Goal: Information Seeking & Learning: Learn about a topic

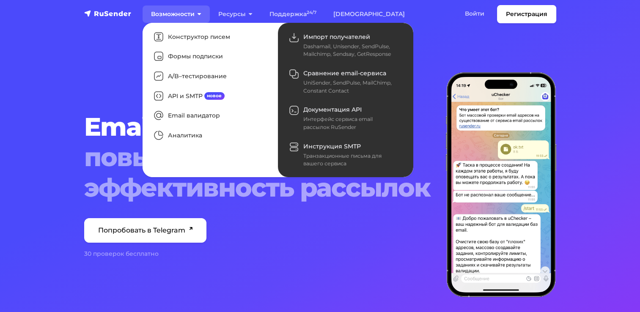
click at [174, 14] on link "Возможности" at bounding box center [175, 13] width 67 height 17
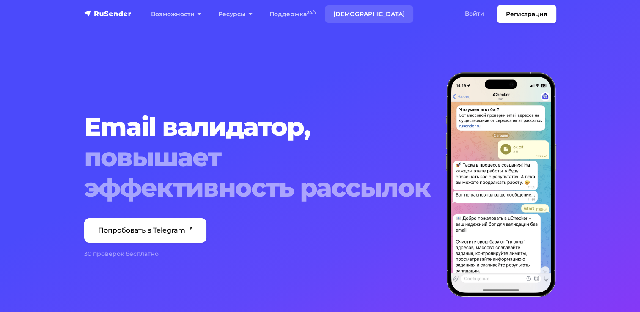
click at [345, 14] on link "[DEMOGRAPHIC_DATA]" at bounding box center [369, 13] width 88 height 17
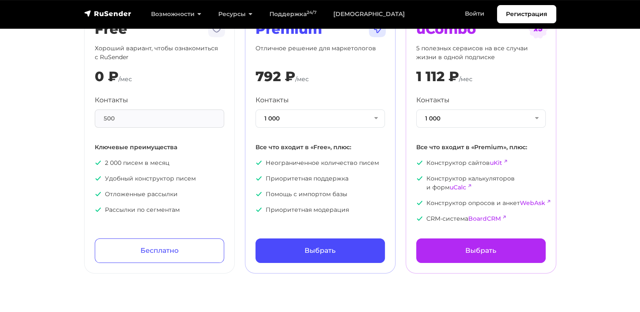
scroll to position [127, 0]
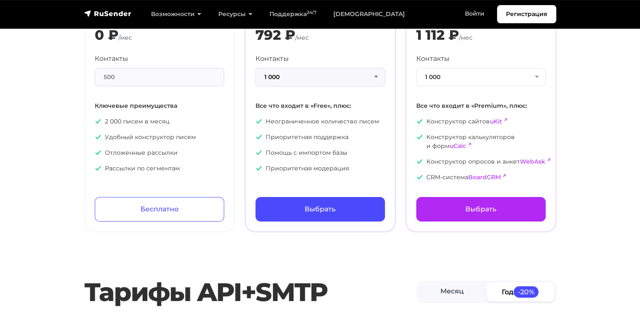
click at [345, 80] on button "1 000" at bounding box center [319, 77] width 129 height 18
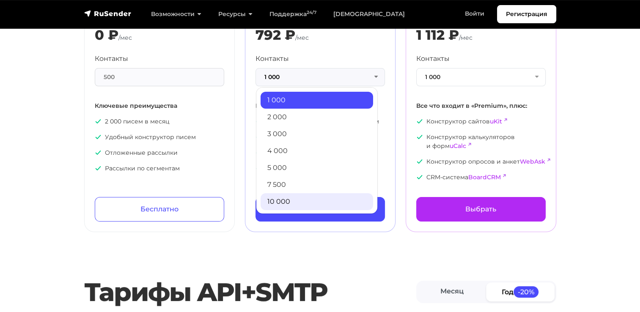
click at [300, 198] on link "10 000" at bounding box center [316, 201] width 112 height 17
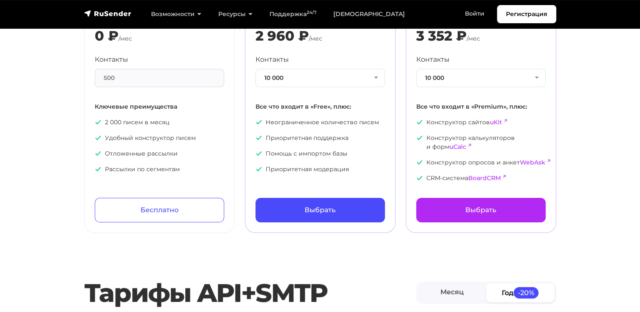
scroll to position [42, 0]
